Goal: Task Accomplishment & Management: Complete application form

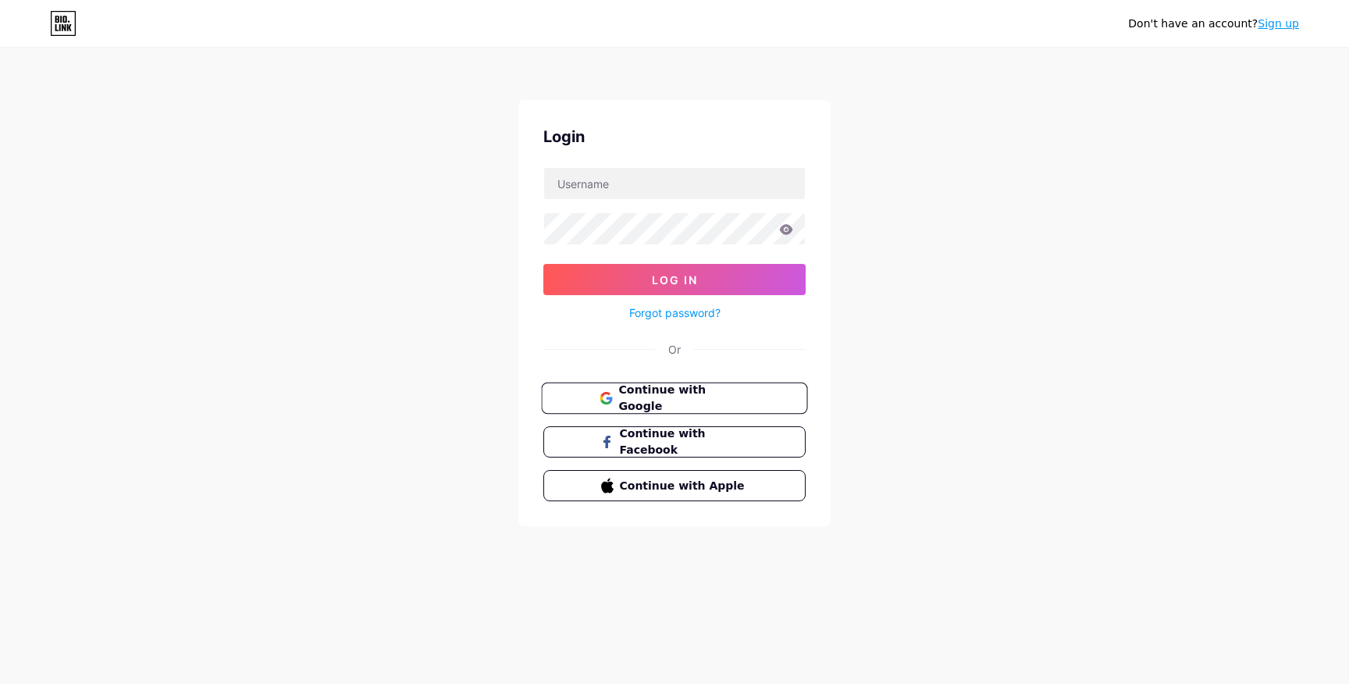
click at [722, 394] on span "Continue with Google" at bounding box center [683, 399] width 130 height 34
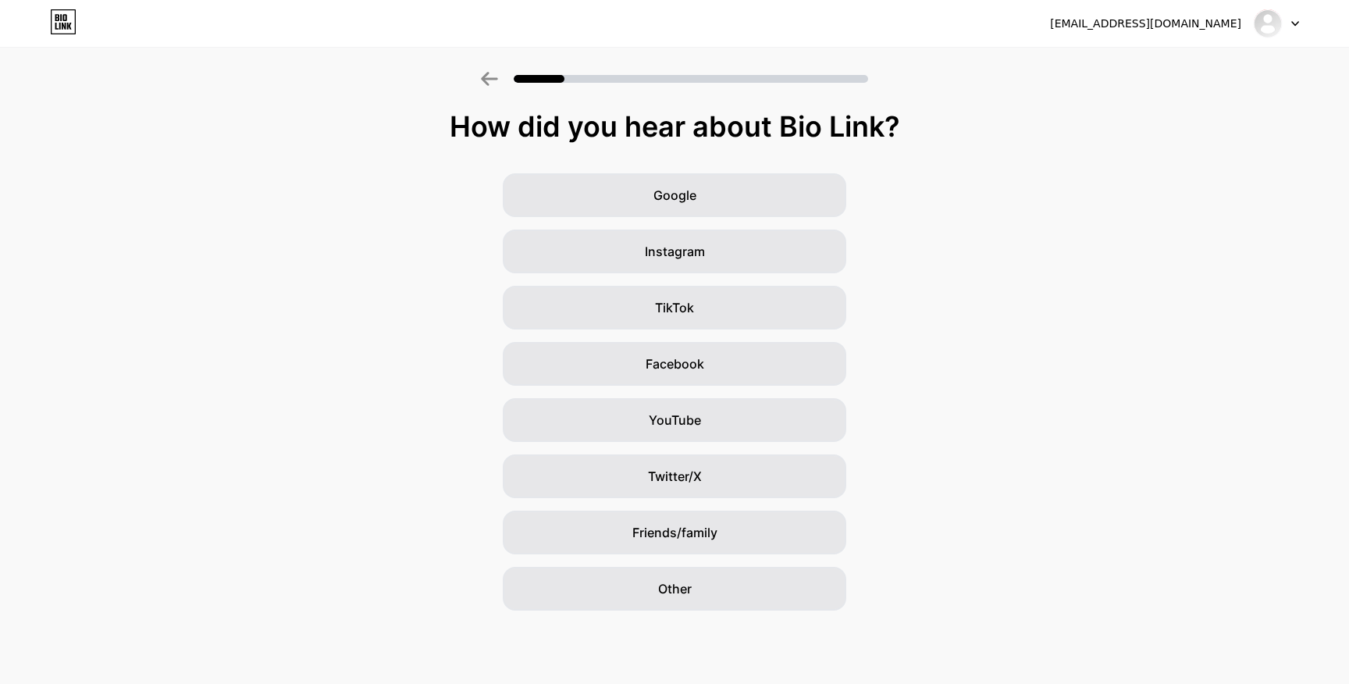
click at [1164, 26] on div "[EMAIL_ADDRESS][DOMAIN_NAME]" at bounding box center [1145, 24] width 191 height 16
click at [62, 20] on icon at bounding box center [63, 21] width 27 height 25
click at [682, 201] on span "Google" at bounding box center [675, 195] width 43 height 19
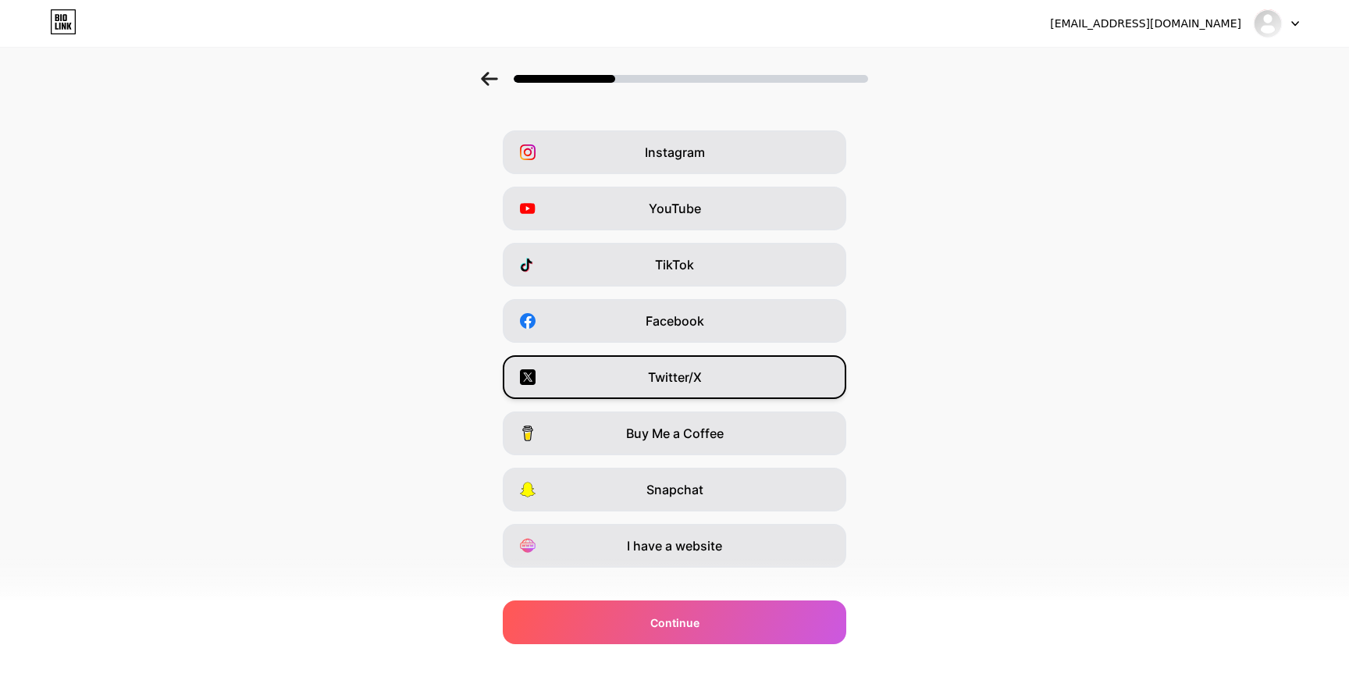
scroll to position [67, 0]
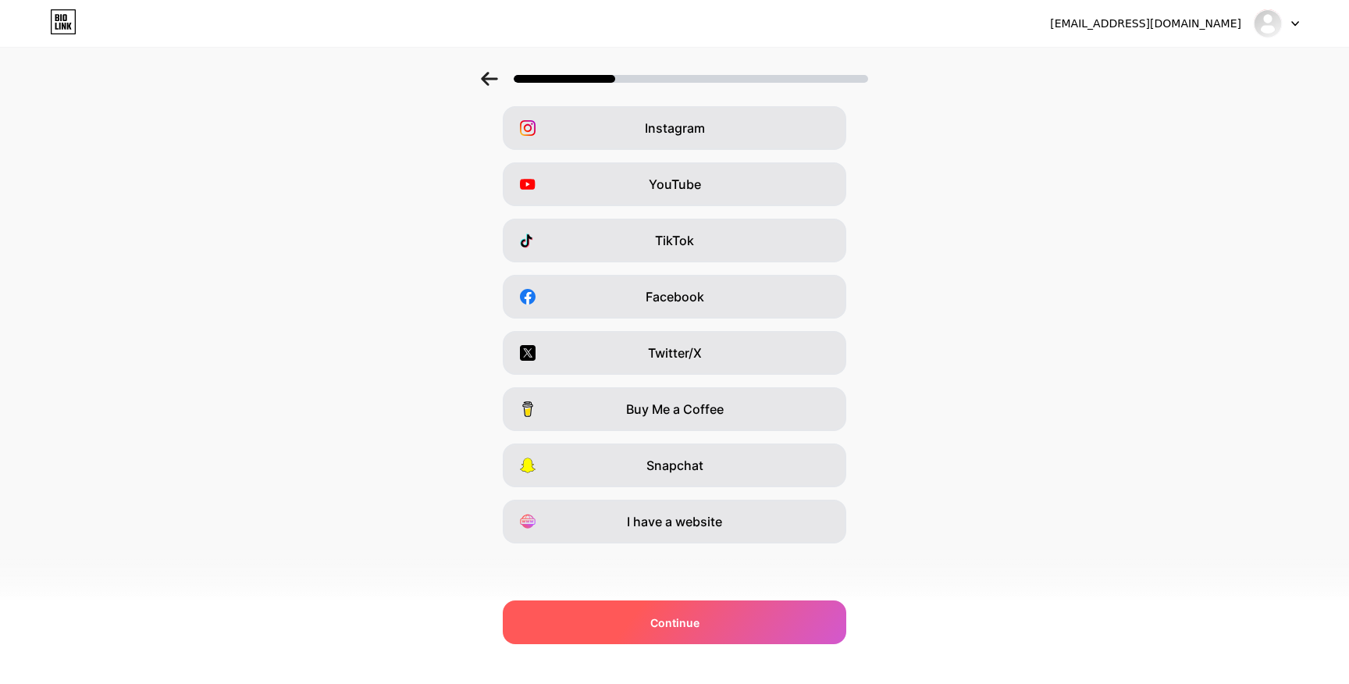
click at [726, 624] on div "Continue" at bounding box center [675, 623] width 344 height 44
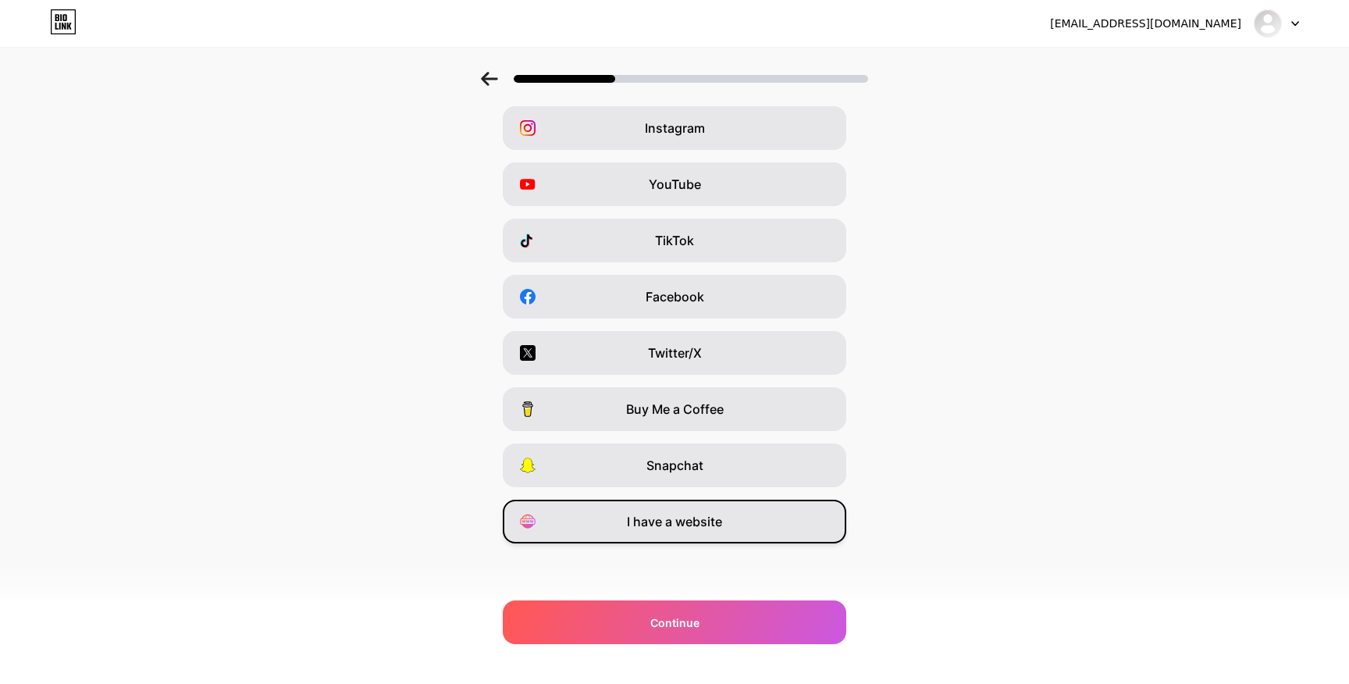
click at [719, 522] on span "I have a website" at bounding box center [674, 521] width 95 height 19
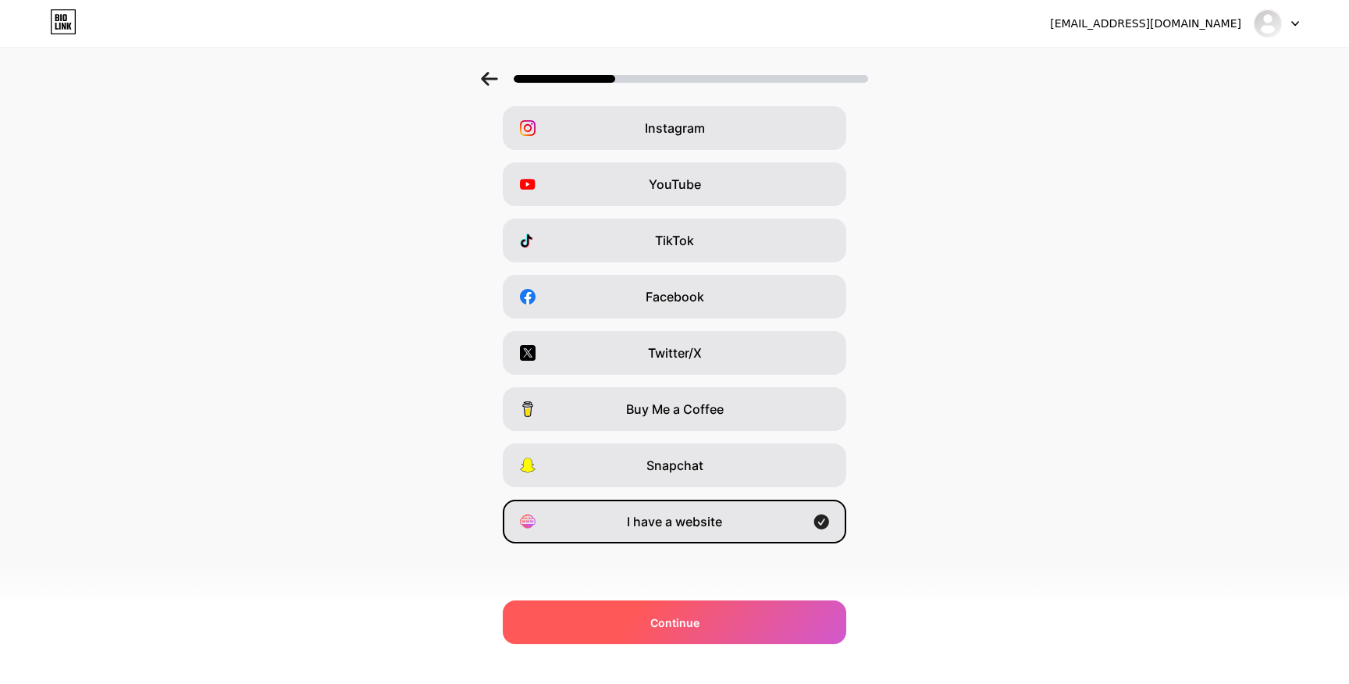
click at [725, 623] on div "Continue" at bounding box center [675, 623] width 344 height 44
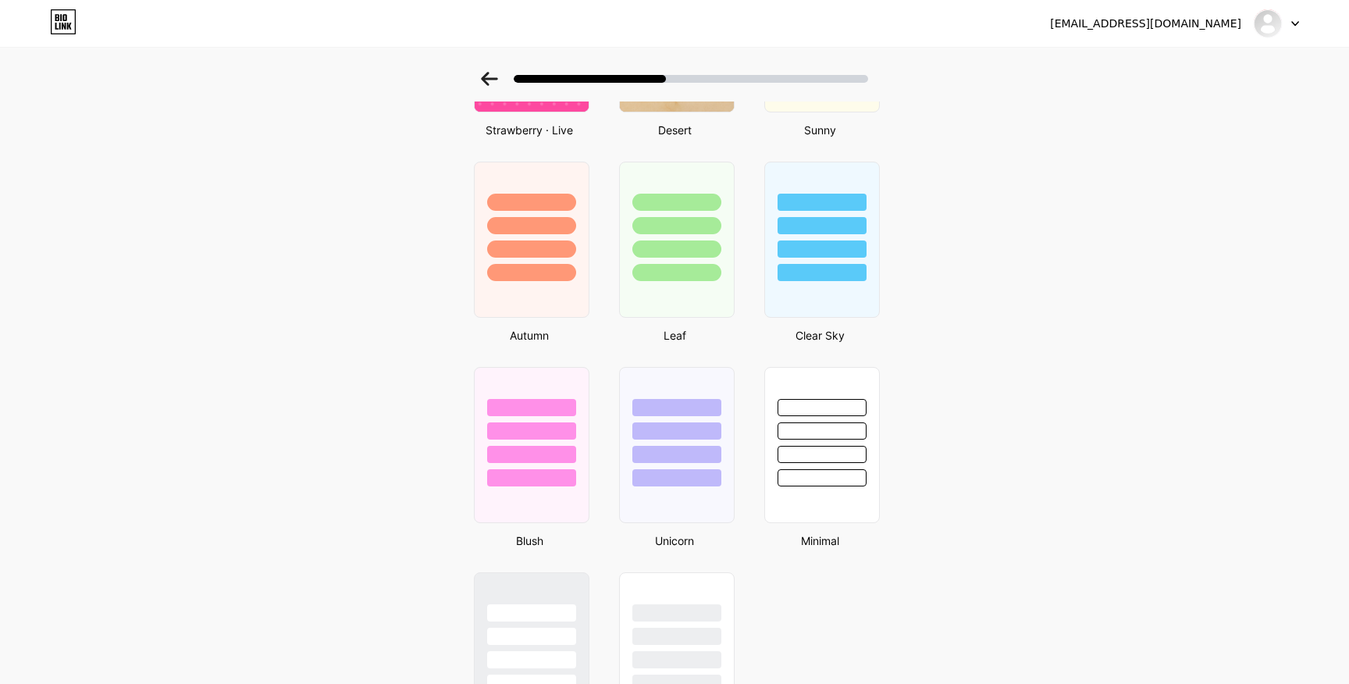
scroll to position [1176, 0]
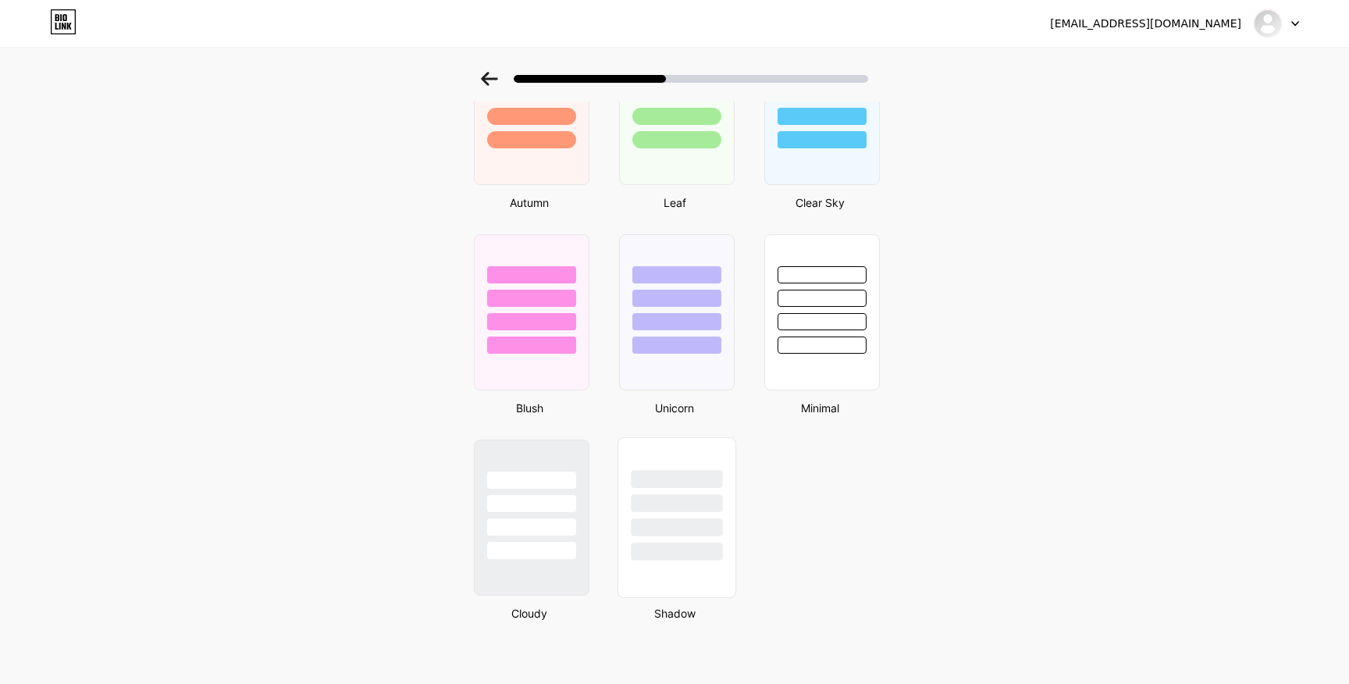
click at [691, 544] on div at bounding box center [676, 552] width 91 height 18
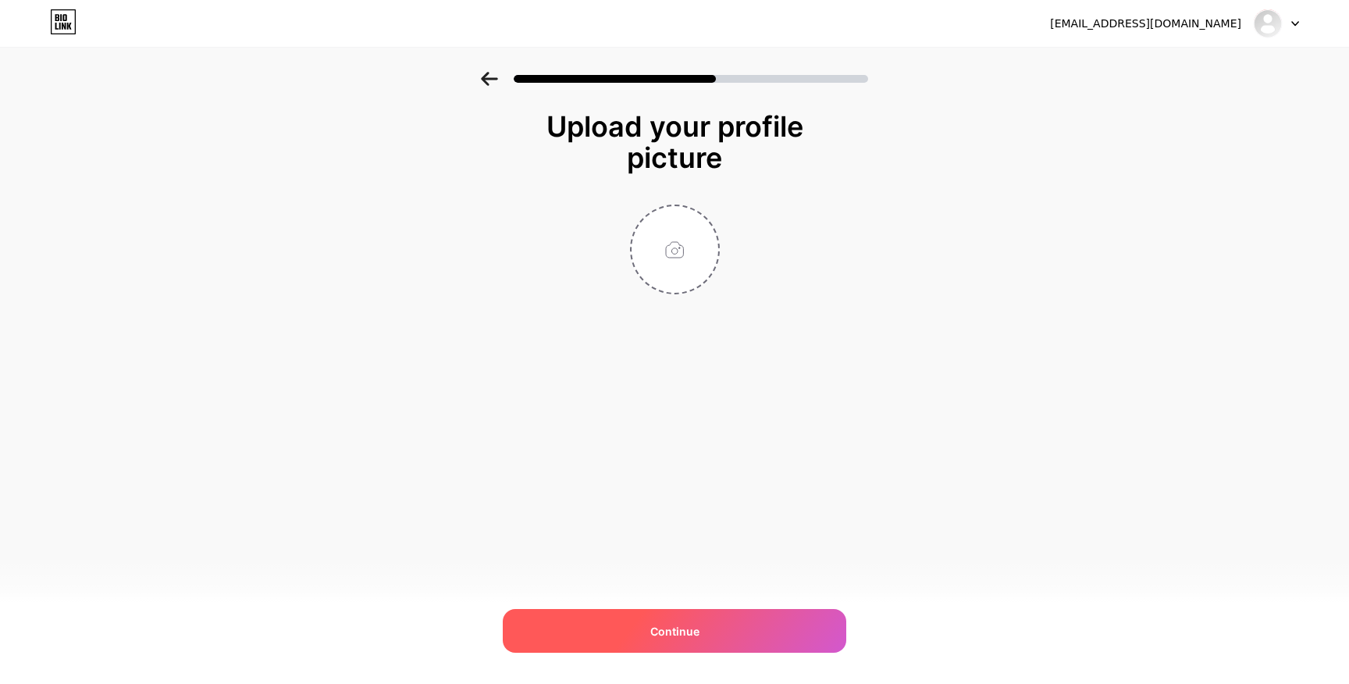
click at [713, 638] on div "Continue" at bounding box center [675, 631] width 344 height 44
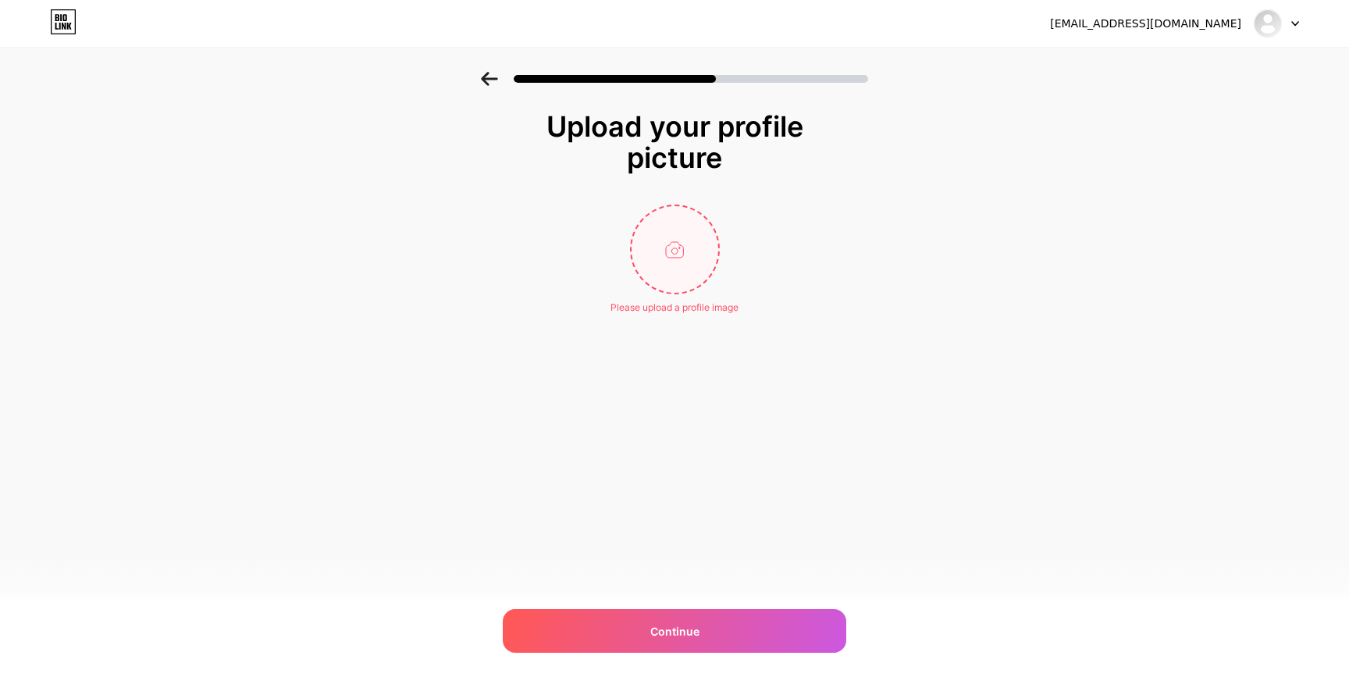
click at [672, 250] on input "file" at bounding box center [675, 249] width 87 height 87
click at [693, 268] on input "file" at bounding box center [675, 249] width 87 height 87
type input "C:\fakepath\placeholder.jpg"
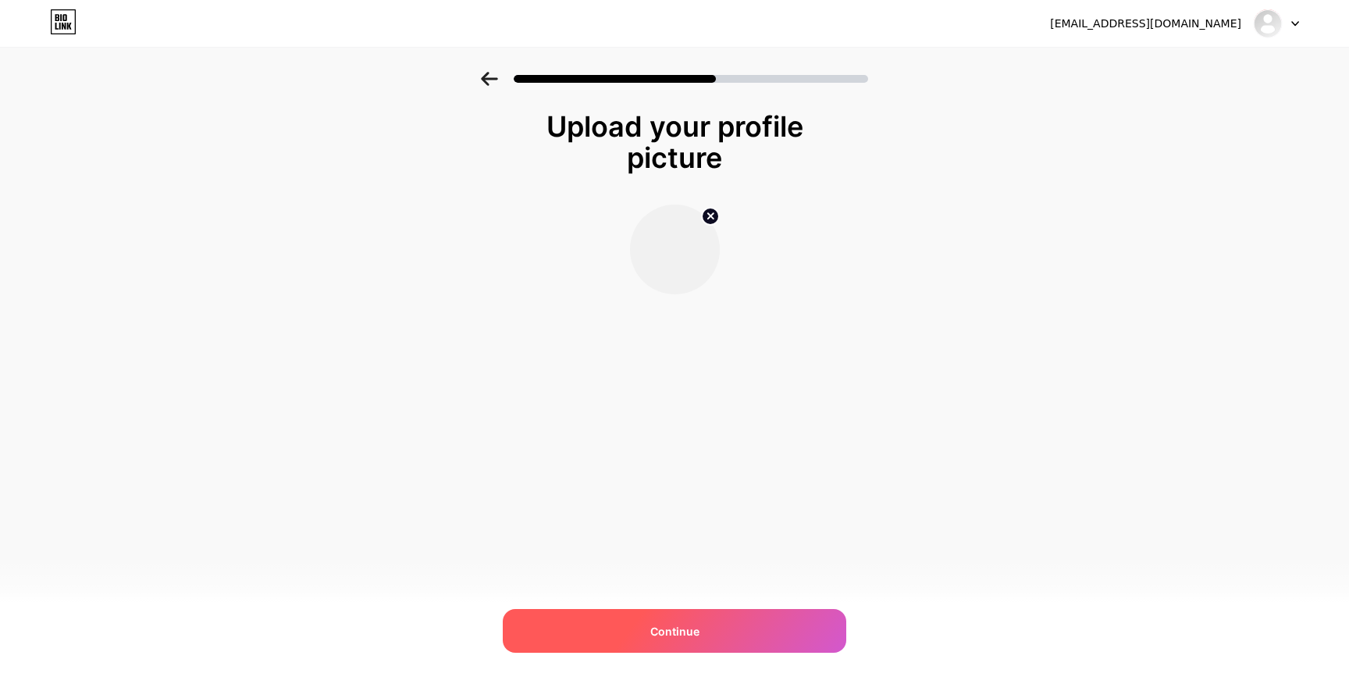
click at [725, 631] on div "Continue" at bounding box center [675, 631] width 344 height 44
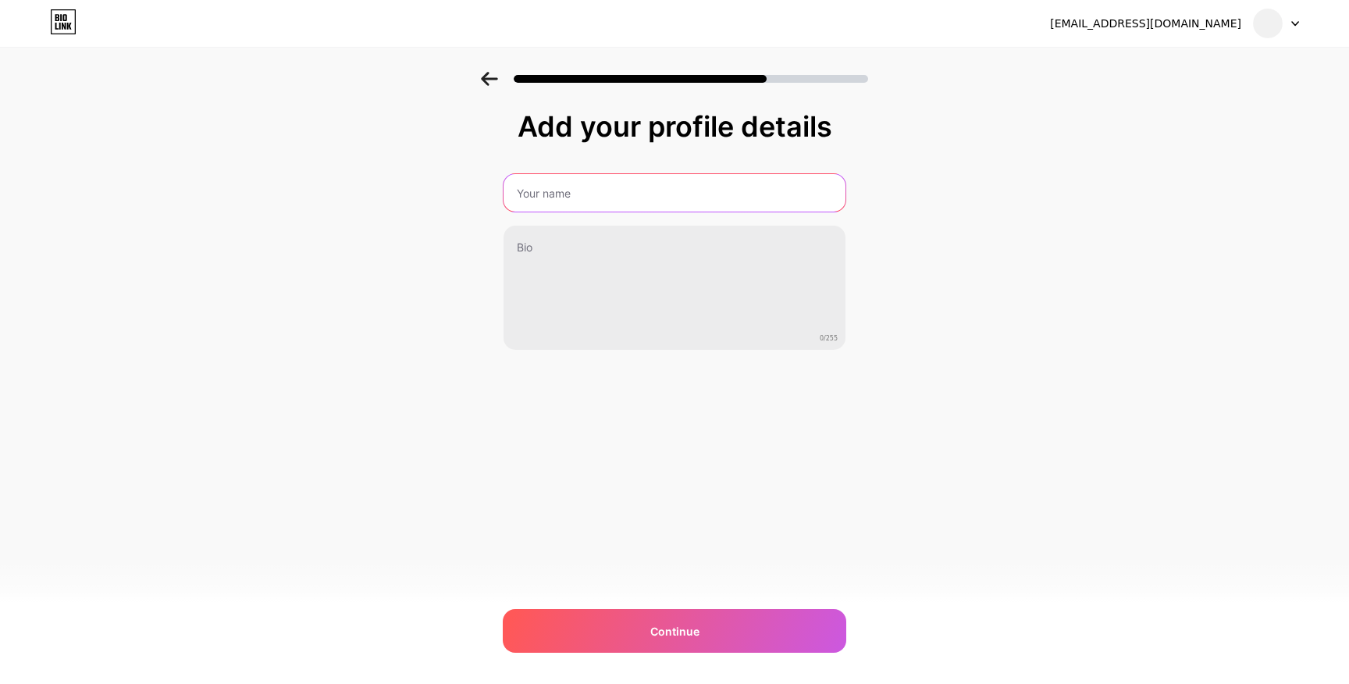
click at [594, 191] on input "text" at bounding box center [675, 192] width 342 height 37
click at [558, 204] on input "PU" at bounding box center [675, 192] width 342 height 37
type input "PUH"
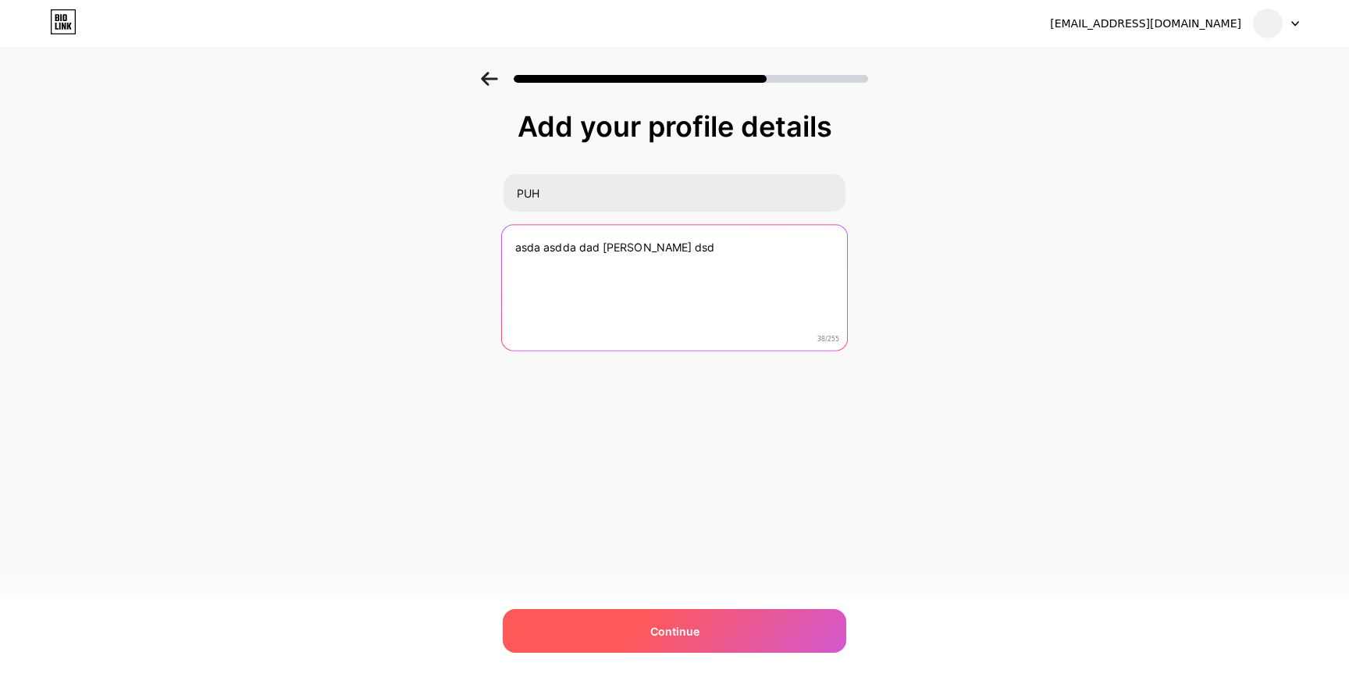
type textarea "asda asdda dad [PERSON_NAME] dsd"
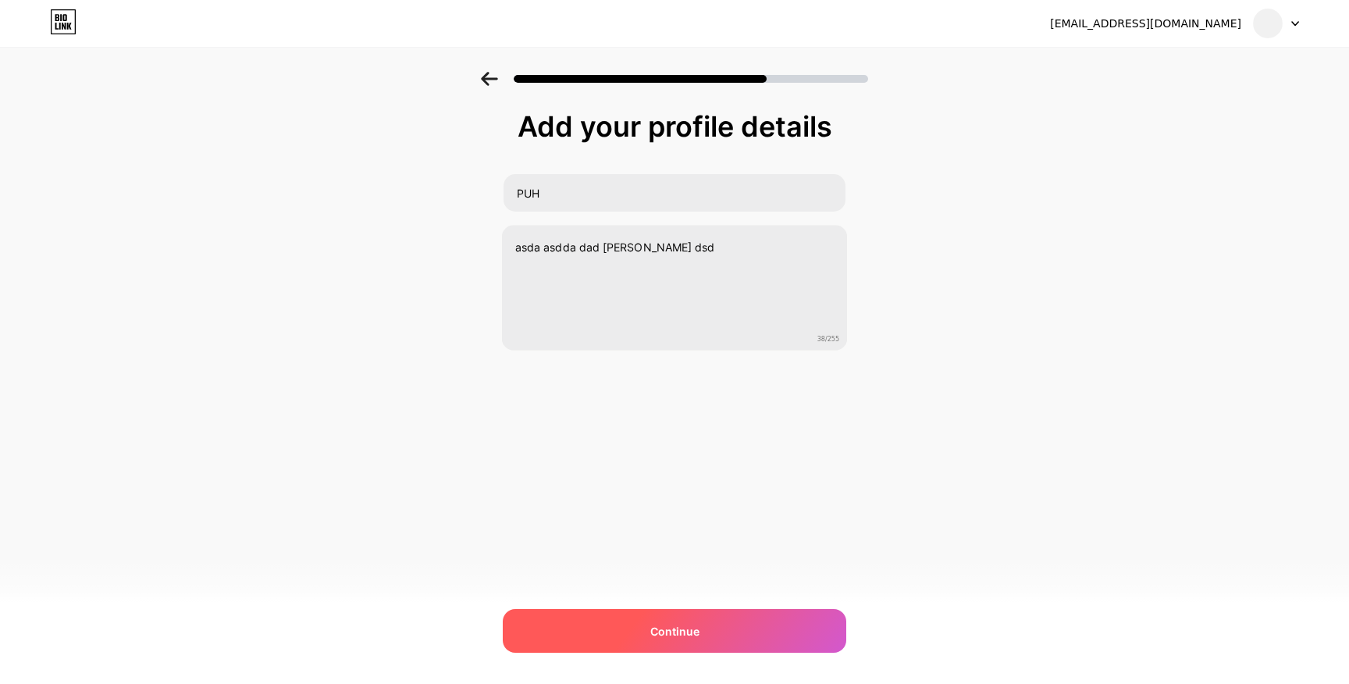
click at [705, 626] on div "Continue" at bounding box center [675, 631] width 344 height 44
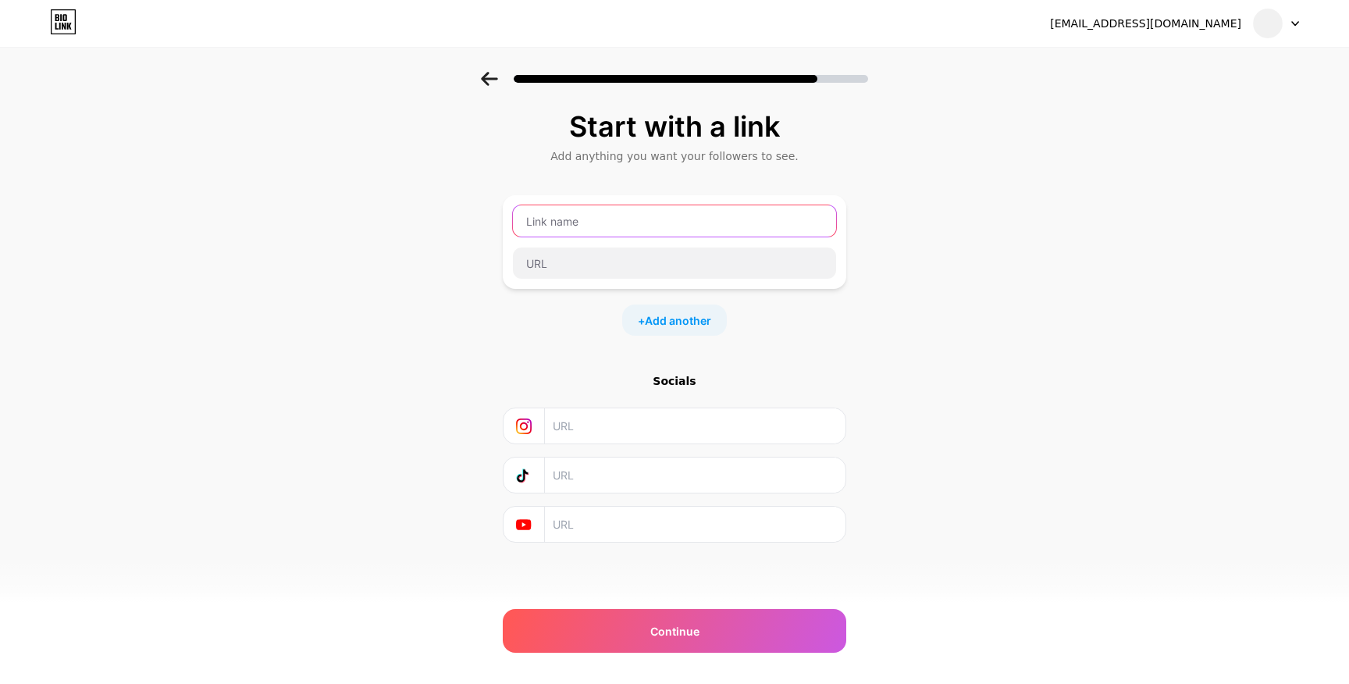
click at [608, 226] on input "text" at bounding box center [674, 220] width 323 height 31
type input "puh"
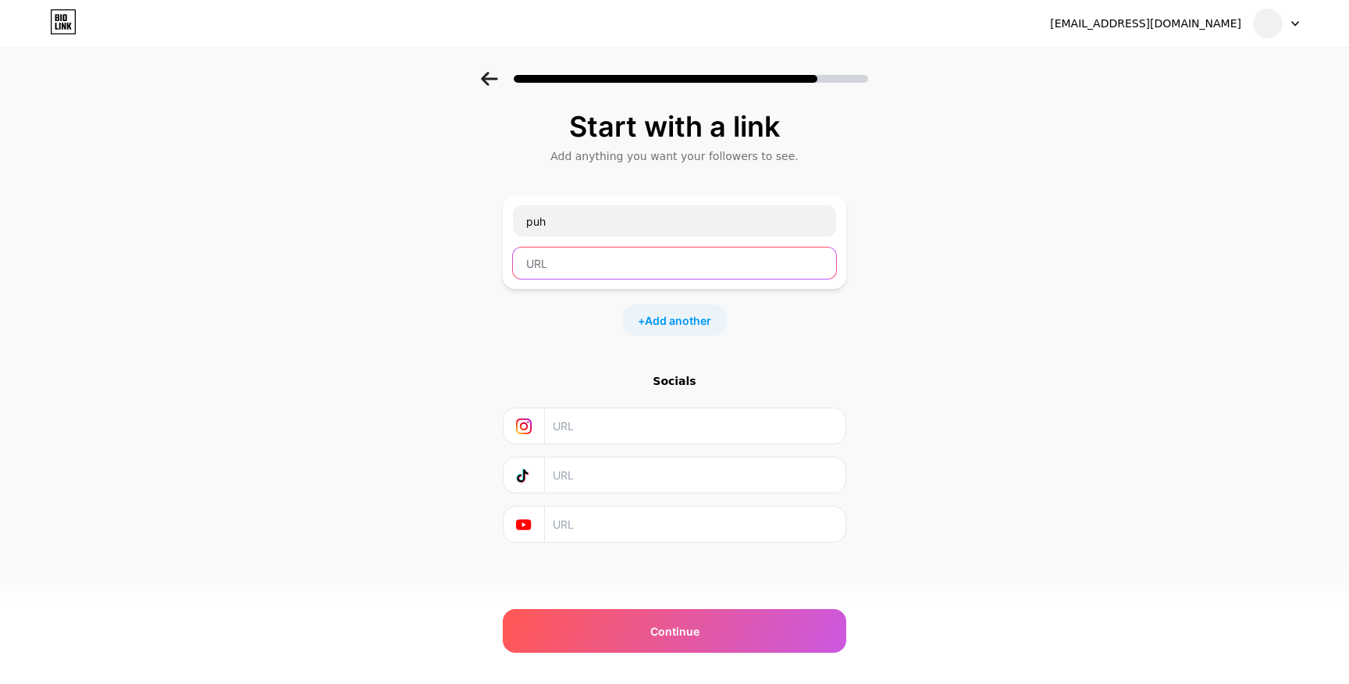
click at [583, 261] on input "text" at bounding box center [674, 263] width 323 height 31
type input "[URL][DOMAIN_NAME]"
click at [606, 432] on input "text" at bounding box center [694, 425] width 283 height 35
type input "[URL][DOMAIN_NAME]"
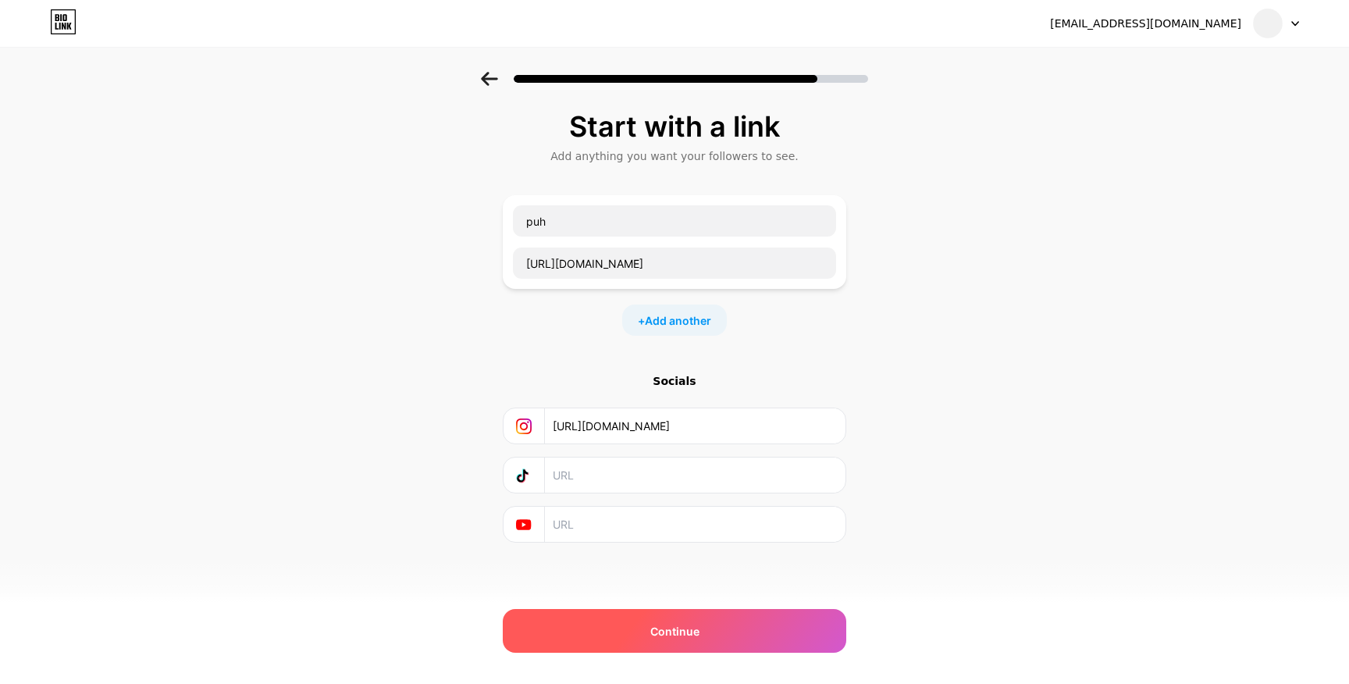
click at [671, 645] on div "Continue" at bounding box center [675, 631] width 344 height 44
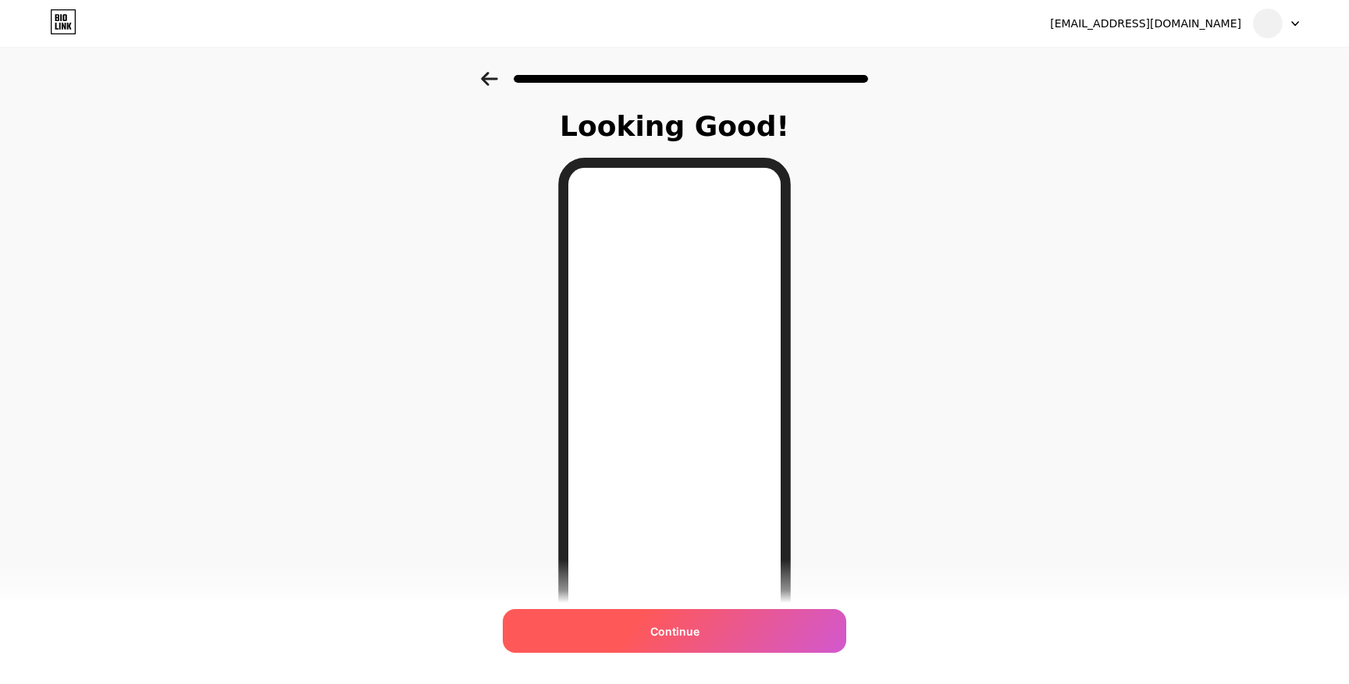
click at [684, 626] on span "Continue" at bounding box center [675, 631] width 49 height 16
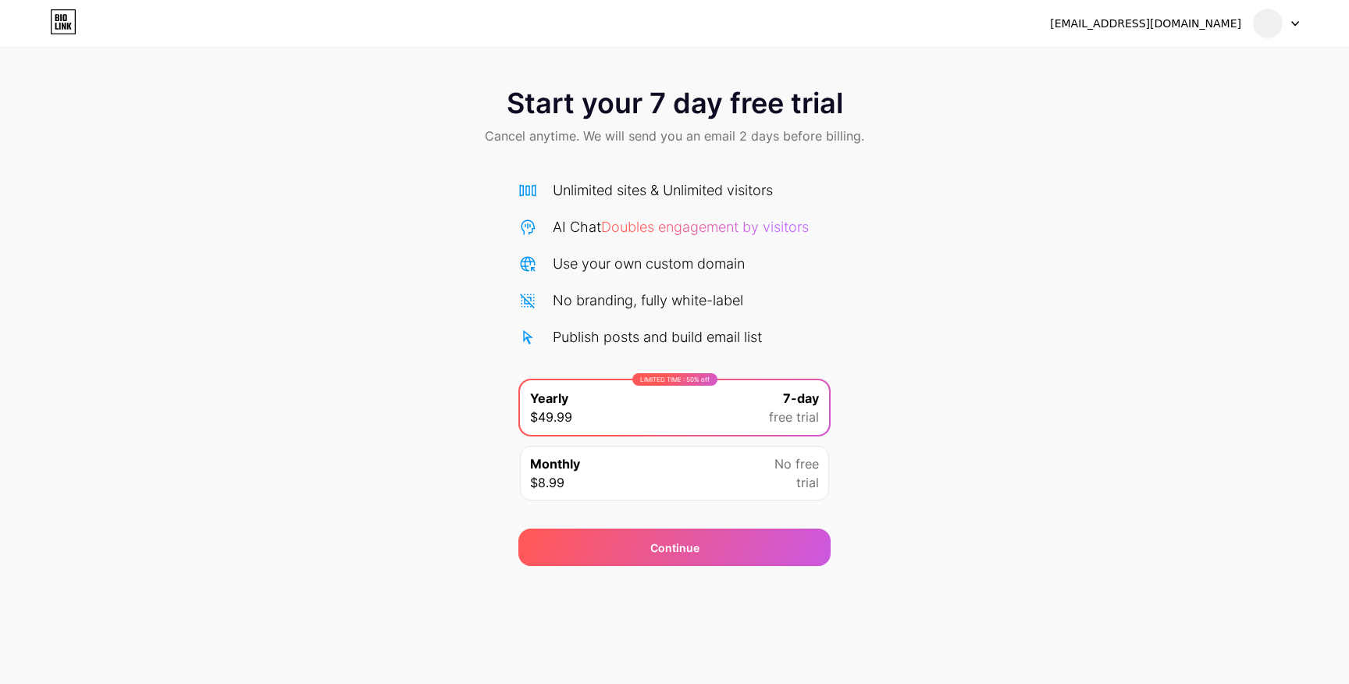
click at [711, 476] on div "Monthly $8.99 No free trial" at bounding box center [674, 473] width 309 height 55
click at [727, 401] on div "LIMITED TIME : 50% off Yearly $49.99 7-day free trial" at bounding box center [674, 407] width 309 height 55
click at [718, 479] on div "Monthly $8.99 No free trial" at bounding box center [674, 473] width 309 height 55
click at [749, 421] on div "LIMITED TIME : 50% off Yearly $49.99 7-day free trial" at bounding box center [674, 407] width 309 height 55
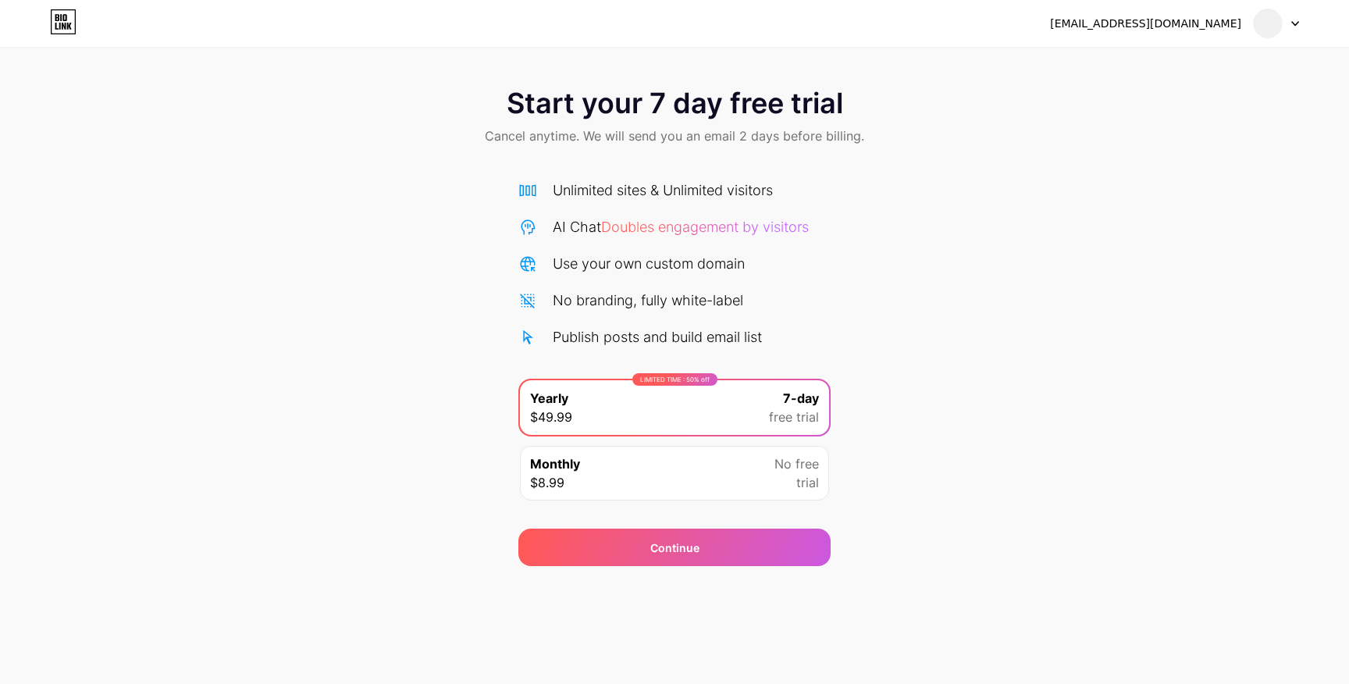
click at [841, 360] on div "Start your 7 day free trial Cancel anytime. We will send you an email 2 days be…" at bounding box center [674, 319] width 1349 height 494
click at [792, 479] on div "No free trial" at bounding box center [797, 472] width 45 height 37
click at [886, 480] on div "Start your 7 day free trial Cancel anytime. We will send you an email 2 days be…" at bounding box center [674, 319] width 1349 height 494
click at [884, 422] on div "Start your 7 day free trial Cancel anytime. We will send you an email 2 days be…" at bounding box center [674, 319] width 1349 height 494
click at [698, 102] on span "Start your 7 day free trial" at bounding box center [675, 102] width 337 height 31
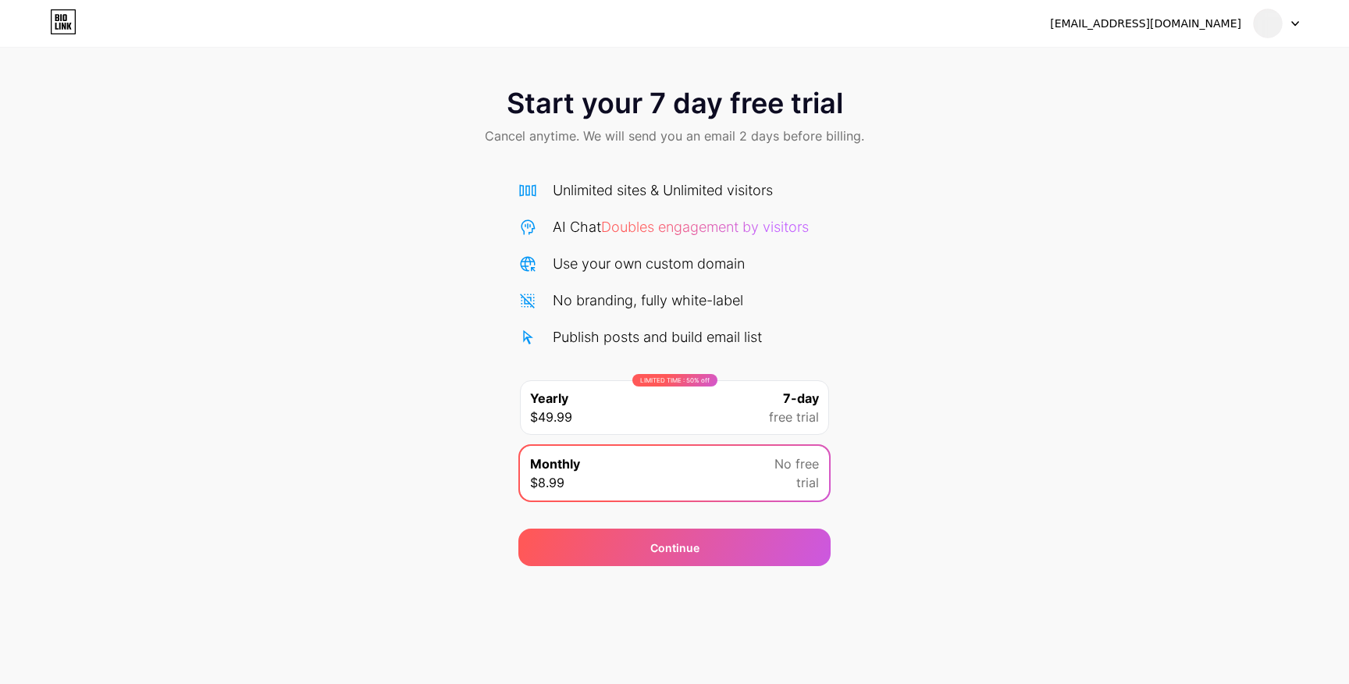
click at [1285, 20] on div at bounding box center [1276, 23] width 45 height 28
click at [1050, 198] on div "Start your 7 day free trial Cancel anytime. We will send you an email 2 days be…" at bounding box center [674, 319] width 1349 height 494
click at [57, 28] on icon at bounding box center [56, 26] width 3 height 7
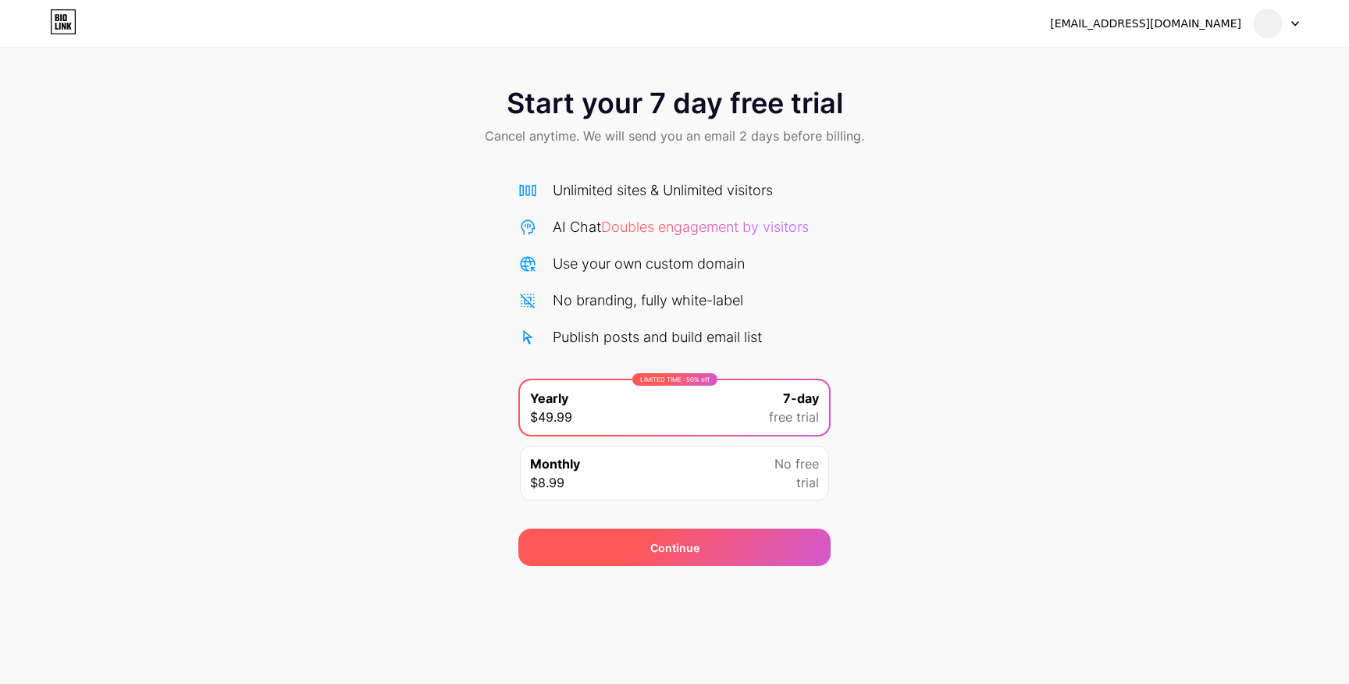
click at [708, 545] on div "Continue" at bounding box center [675, 547] width 312 height 37
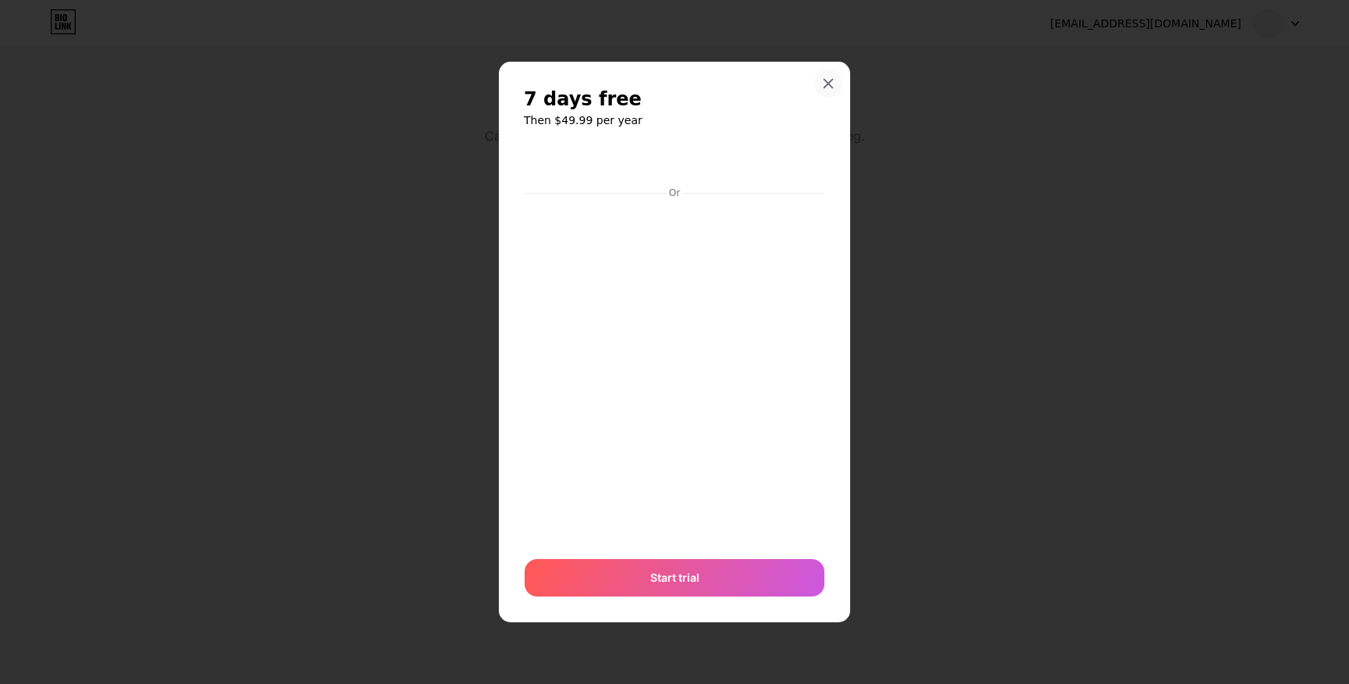
click at [832, 84] on icon at bounding box center [828, 83] width 12 height 12
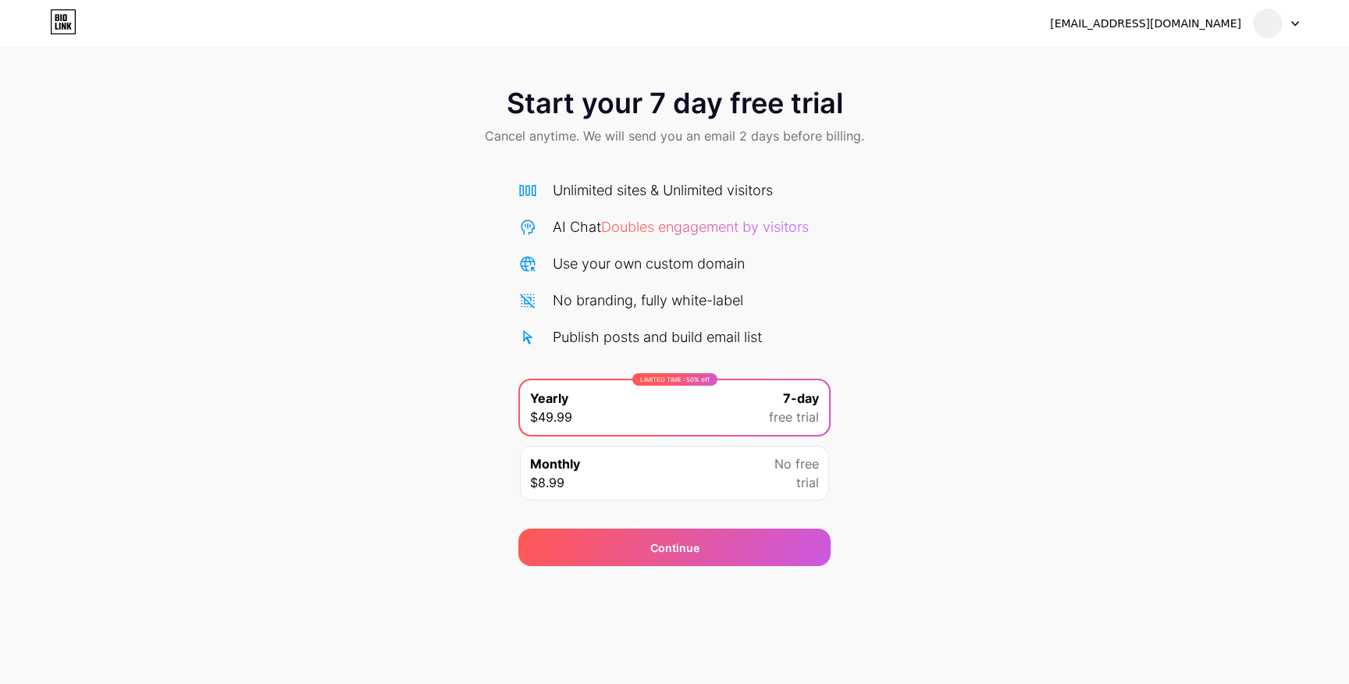
click at [61, 30] on icon at bounding box center [63, 21] width 27 height 25
click at [57, 22] on icon at bounding box center [63, 21] width 27 height 25
click at [1290, 20] on div at bounding box center [1276, 23] width 45 height 28
click at [1163, 70] on li "Logout" at bounding box center [1202, 64] width 194 height 42
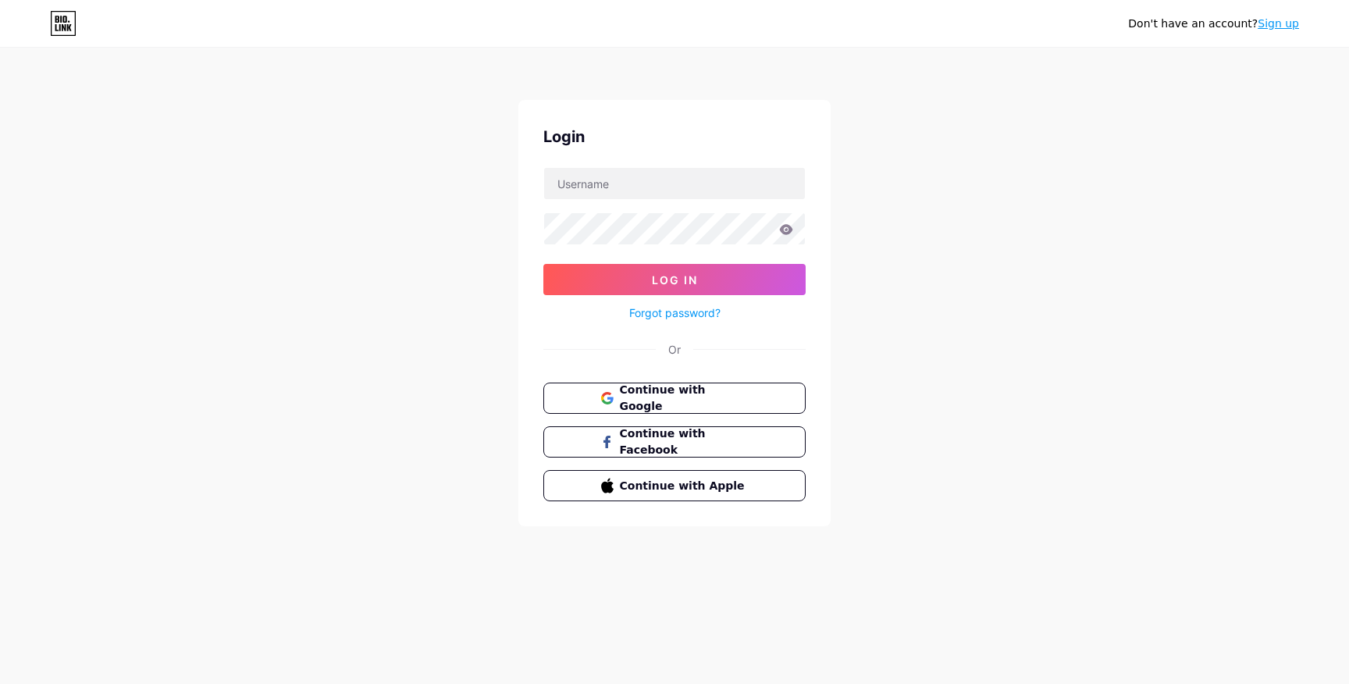
click at [69, 30] on icon at bounding box center [69, 27] width 5 height 7
